Goal: Find specific page/section: Find specific page/section

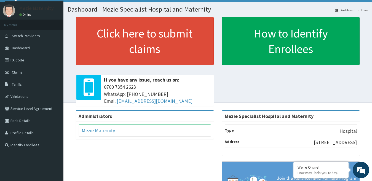
scroll to position [11, 0]
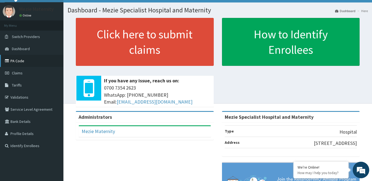
click at [30, 61] on link "PA Code" at bounding box center [31, 61] width 63 height 12
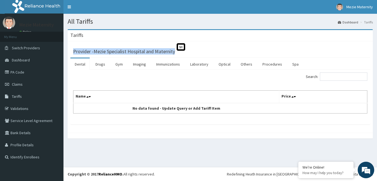
drag, startPoint x: 375, startPoint y: 37, endPoint x: 376, endPoint y: 43, distance: 6.4
click at [376, 43] on div "Tariffs Provider - Mezie Specialist Hospital and Maternity St Dental Drugs Gym …" at bounding box center [220, 86] width 314 height 115
click at [269, 63] on link "Procedures" at bounding box center [272, 65] width 28 height 12
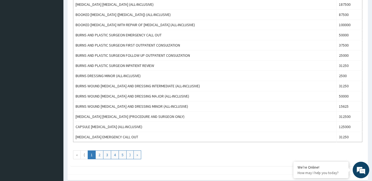
scroll to position [471, 0]
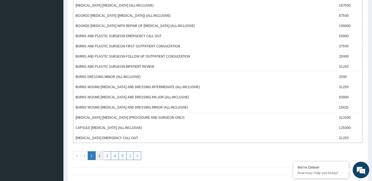
click at [98, 156] on link "2" at bounding box center [99, 156] width 8 height 9
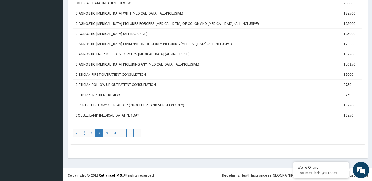
scroll to position [517, 0]
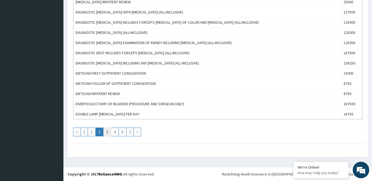
click at [105, 134] on link "3" at bounding box center [107, 132] width 8 height 9
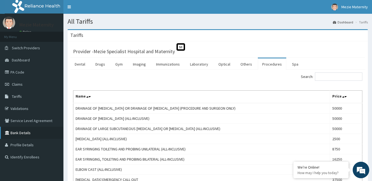
click at [25, 131] on link "Bank Details" at bounding box center [31, 133] width 63 height 12
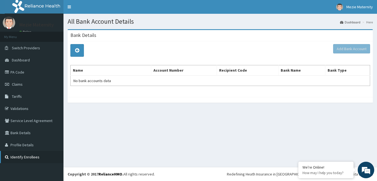
click at [20, 160] on link "Identify Enrollees" at bounding box center [31, 157] width 63 height 12
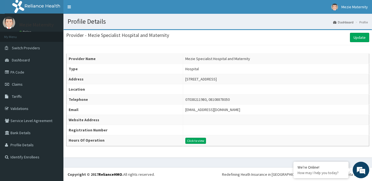
scroll to position [0, 0]
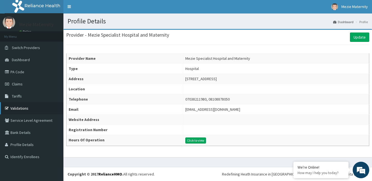
click at [26, 107] on link "Validations" at bounding box center [31, 108] width 63 height 12
